Goal: Information Seeking & Learning: Learn about a topic

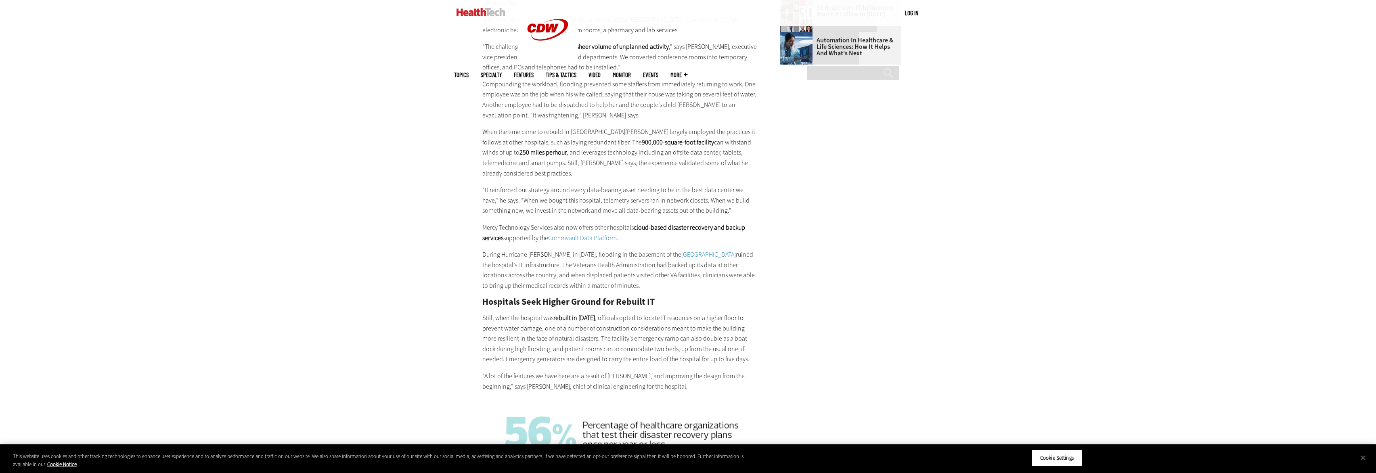
scroll to position [1546, 0]
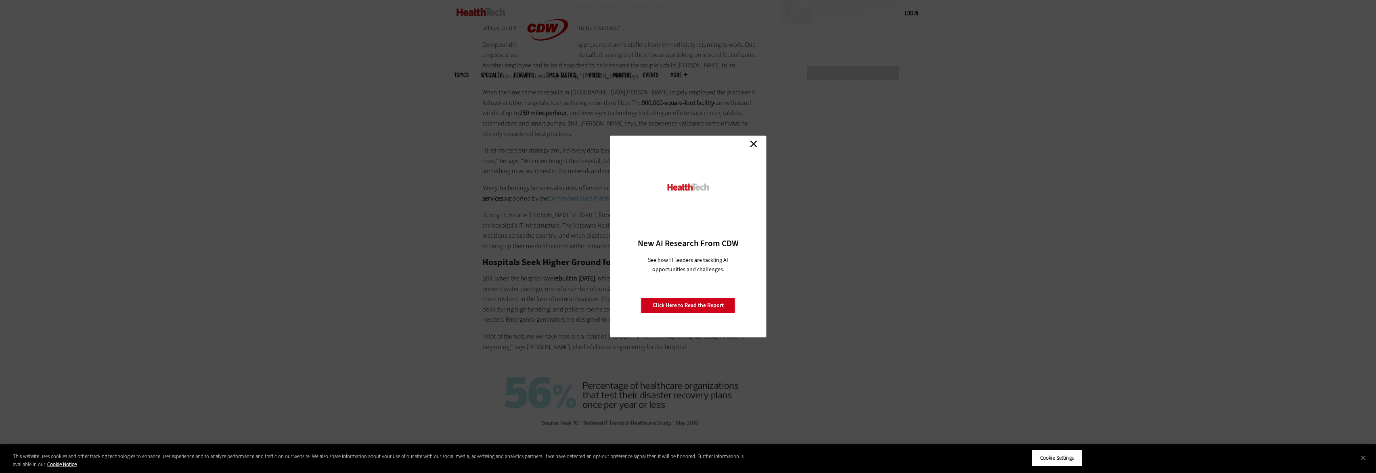
click at [755, 144] on link "Close" at bounding box center [753, 144] width 12 height 12
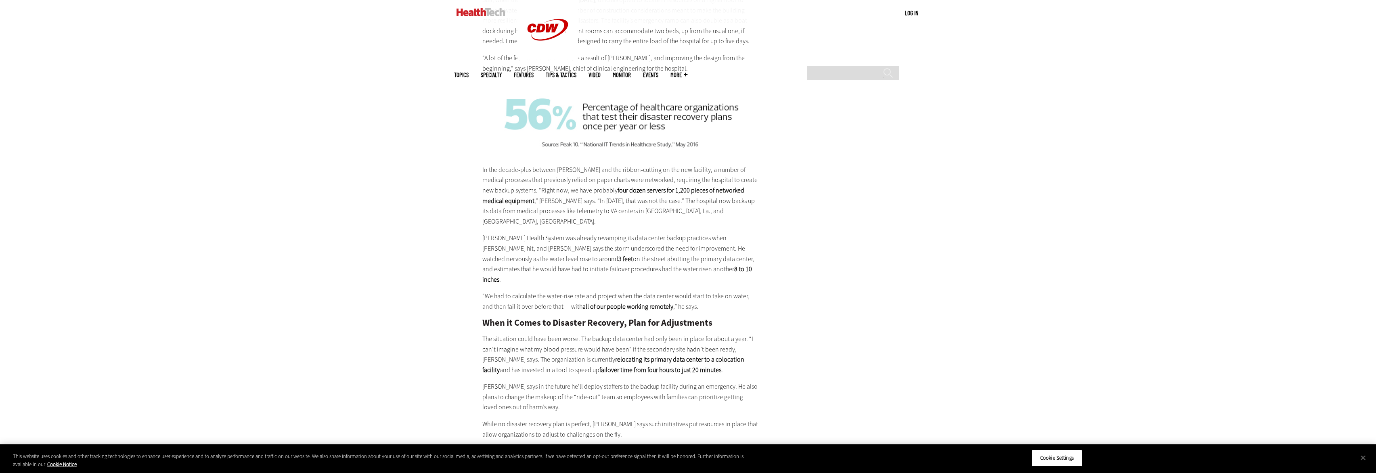
scroll to position [1819, 0]
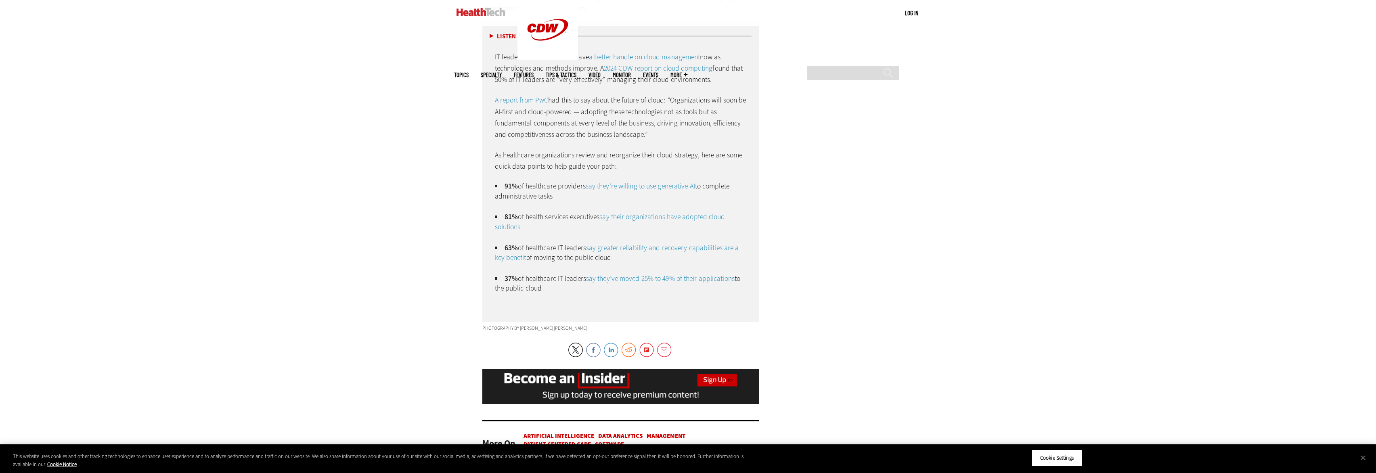
scroll to position [2683, 0]
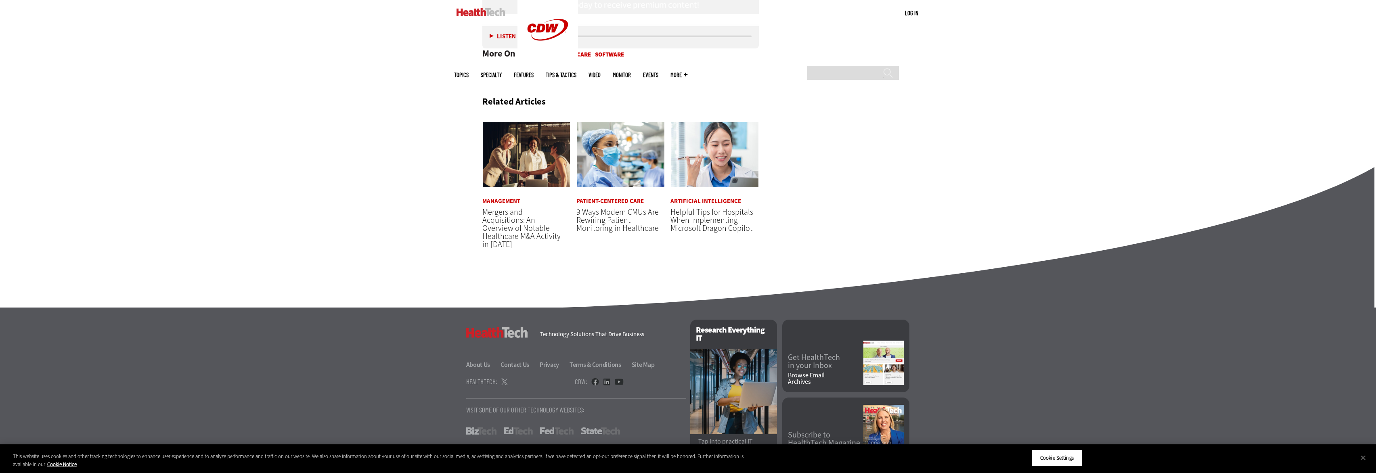
scroll to position [2817, 0]
